Goal: Navigation & Orientation: Go to known website

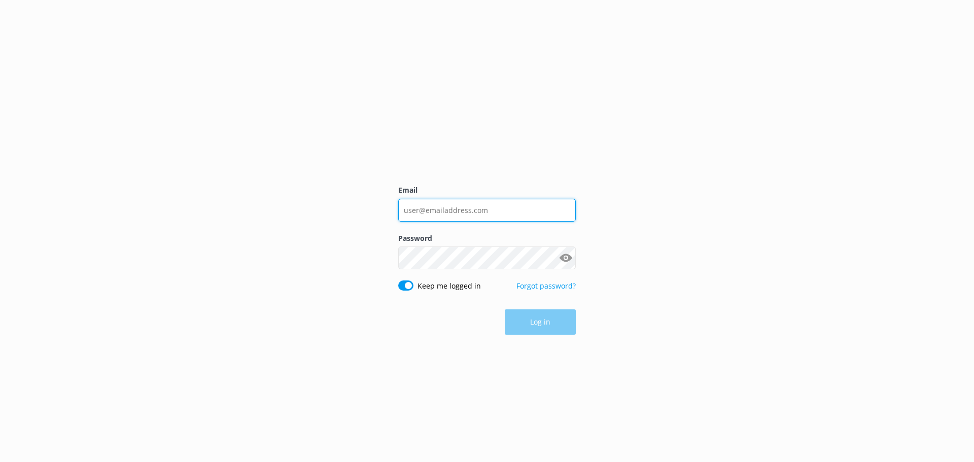
type input "info@safarijeeptours.com"
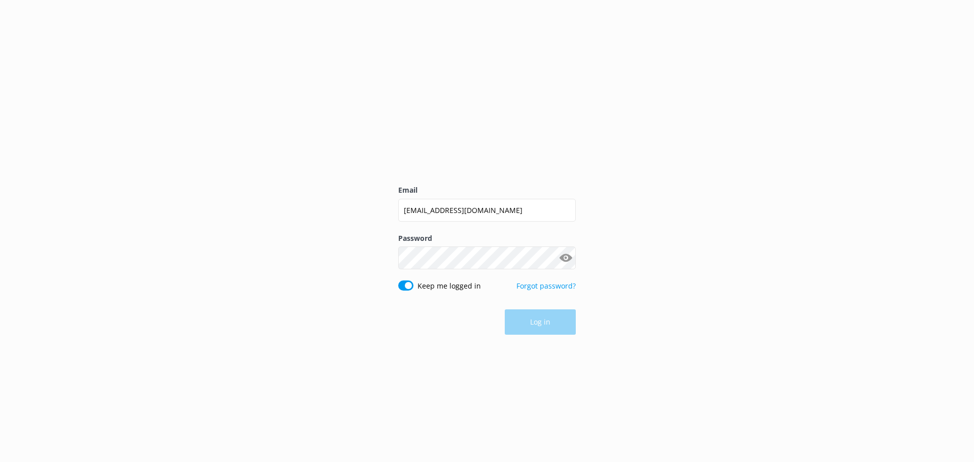
drag, startPoint x: 0, startPoint y: 0, endPoint x: 554, endPoint y: 314, distance: 636.2
click at [554, 314] on div "Log in" at bounding box center [487, 321] width 178 height 25
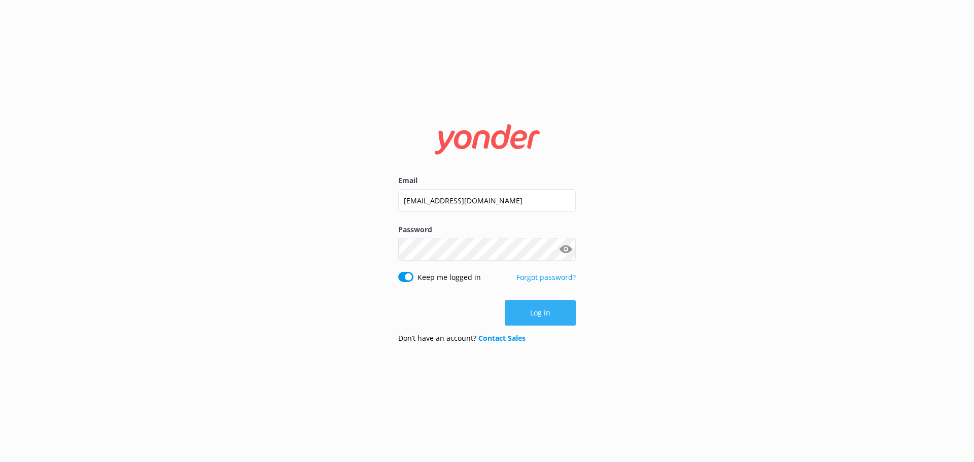
click at [554, 317] on button "Log in" at bounding box center [540, 312] width 71 height 25
